Goal: Task Accomplishment & Management: Manage account settings

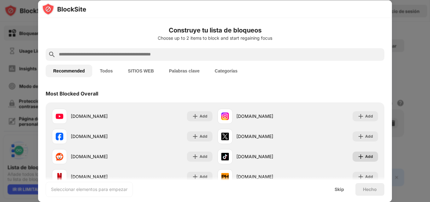
click at [365, 154] on div "Add" at bounding box center [369, 156] width 8 height 6
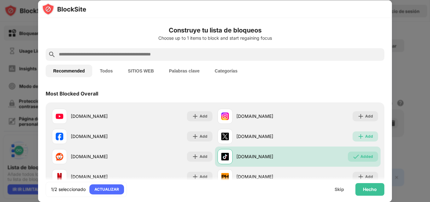
click at [365, 135] on div "Add" at bounding box center [369, 136] width 8 height 6
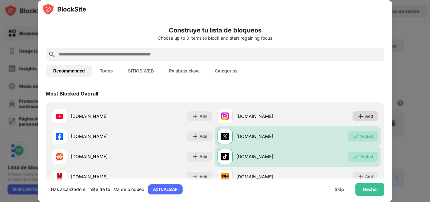
click at [371, 118] on div "Add" at bounding box center [364, 116] width 25 height 10
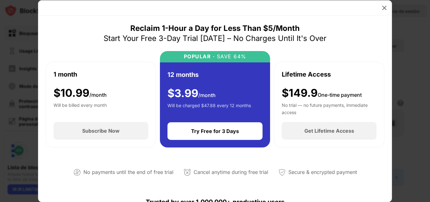
click at [411, 120] on div at bounding box center [215, 101] width 430 height 202
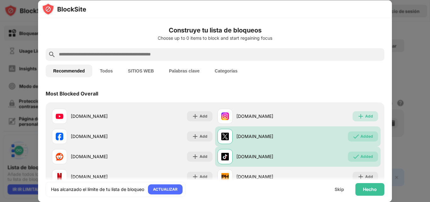
click at [357, 114] on img at bounding box center [360, 116] width 6 height 6
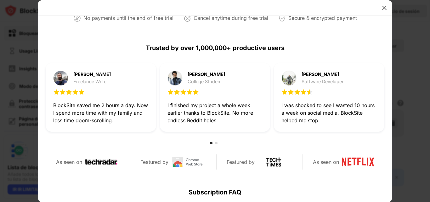
scroll to position [157, 0]
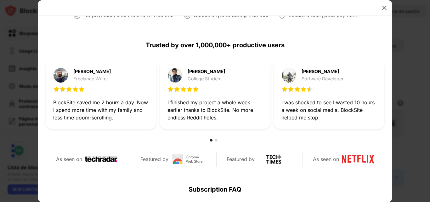
click at [124, 13] on div at bounding box center [215, 7] width 354 height 15
click at [384, 7] on img at bounding box center [384, 8] width 6 height 6
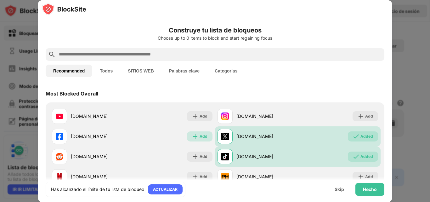
click at [192, 135] on img at bounding box center [195, 136] width 6 height 6
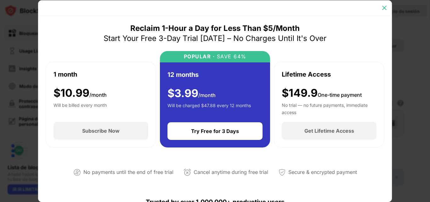
click at [386, 8] on img at bounding box center [384, 8] width 6 height 6
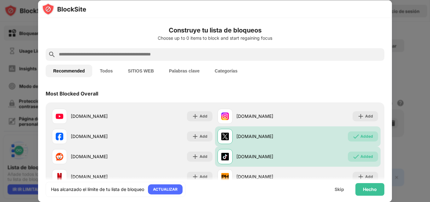
click at [276, 138] on div "x.com" at bounding box center [266, 136] width 61 height 7
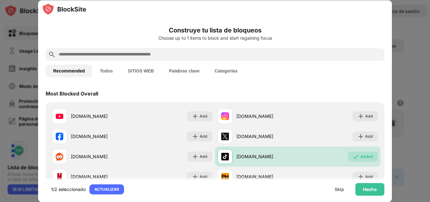
click at [325, 157] on div "tiktok.com Added" at bounding box center [297, 156] width 165 height 20
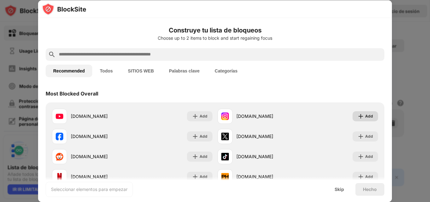
click at [357, 113] on img at bounding box center [360, 116] width 6 height 6
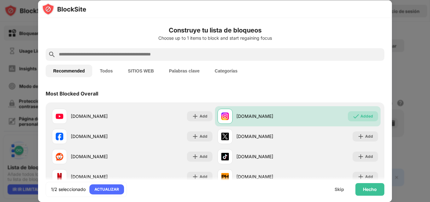
click at [282, 157] on div "tiktok.com" at bounding box center [266, 156] width 61 height 7
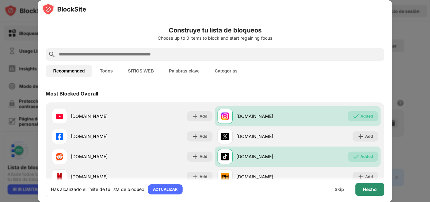
click at [368, 189] on div "Hecho" at bounding box center [370, 189] width 14 height 5
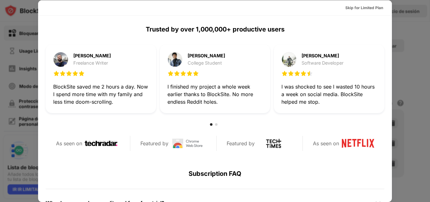
scroll to position [168, 0]
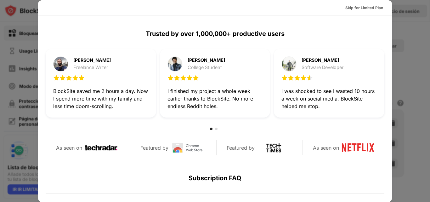
click at [404, 103] on div at bounding box center [215, 101] width 430 height 202
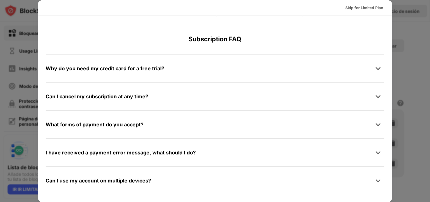
click at [428, 122] on div at bounding box center [215, 101] width 430 height 202
click at [413, 116] on div at bounding box center [215, 101] width 430 height 202
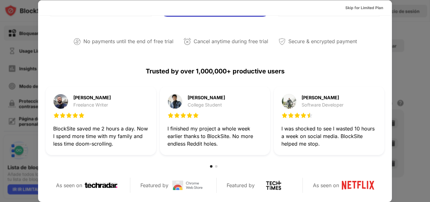
scroll to position [0, 0]
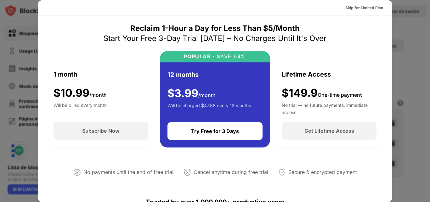
click at [415, 47] on div at bounding box center [215, 101] width 430 height 202
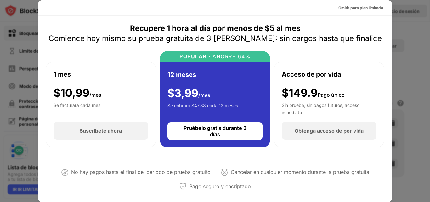
click at [375, 93] on div "Acceso de por vida $149.9 Pago único Sin prueba, sin pagos futuros, acceso inme…" at bounding box center [329, 105] width 110 height 86
click at [409, 98] on div at bounding box center [215, 101] width 430 height 202
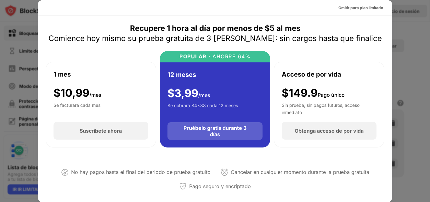
click at [230, 130] on font "Pruébelo gratis durante 3 días" at bounding box center [214, 131] width 63 height 13
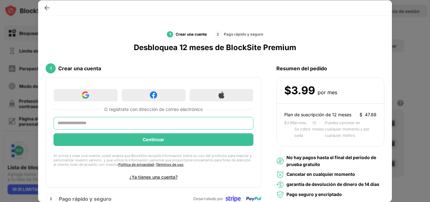
click at [156, 126] on input "text" at bounding box center [153, 123] width 200 height 13
click at [160, 125] on input "****" at bounding box center [153, 123] width 200 height 13
type input "*"
click at [160, 125] on input "text" at bounding box center [153, 123] width 200 height 13
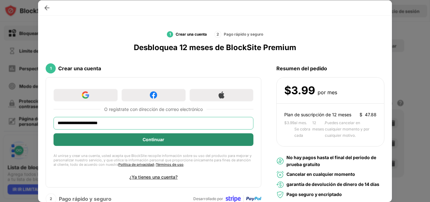
type input "**********"
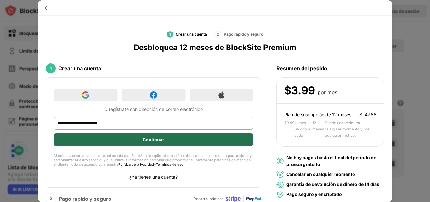
click at [140, 137] on div "Continuar" at bounding box center [153, 139] width 200 height 13
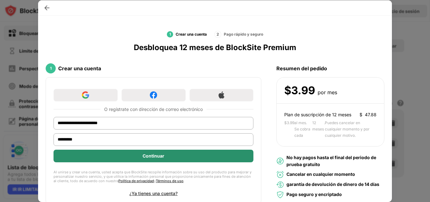
type input "*********"
click at [138, 154] on div "Continuar" at bounding box center [153, 155] width 200 height 13
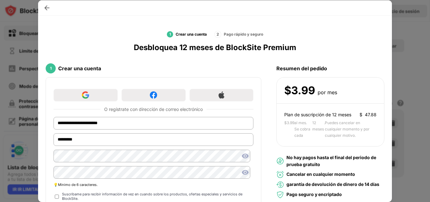
scroll to position [88, 0]
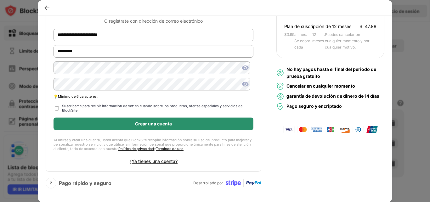
click at [135, 126] on font "Crear una cuenta" at bounding box center [153, 123] width 37 height 5
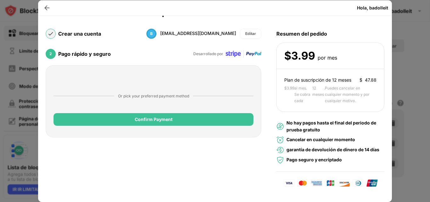
scroll to position [0, 0]
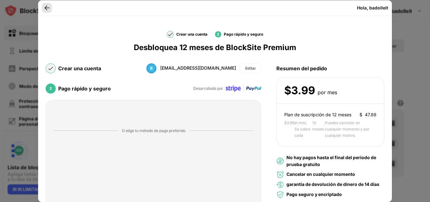
click at [44, 7] on img at bounding box center [47, 8] width 6 height 6
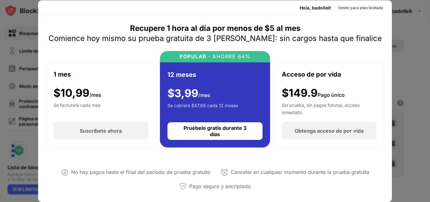
click at [44, 7] on div "Hola, badolleit Omitir para plan limitado" at bounding box center [215, 7] width 354 height 15
